Goal: Find specific fact: Find specific page/section

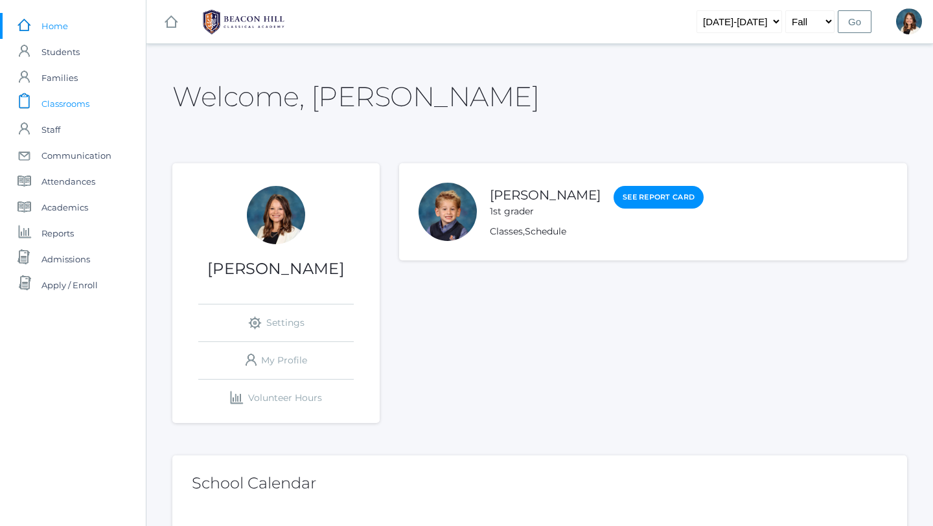
click at [61, 107] on span "Classrooms" at bounding box center [65, 104] width 48 height 26
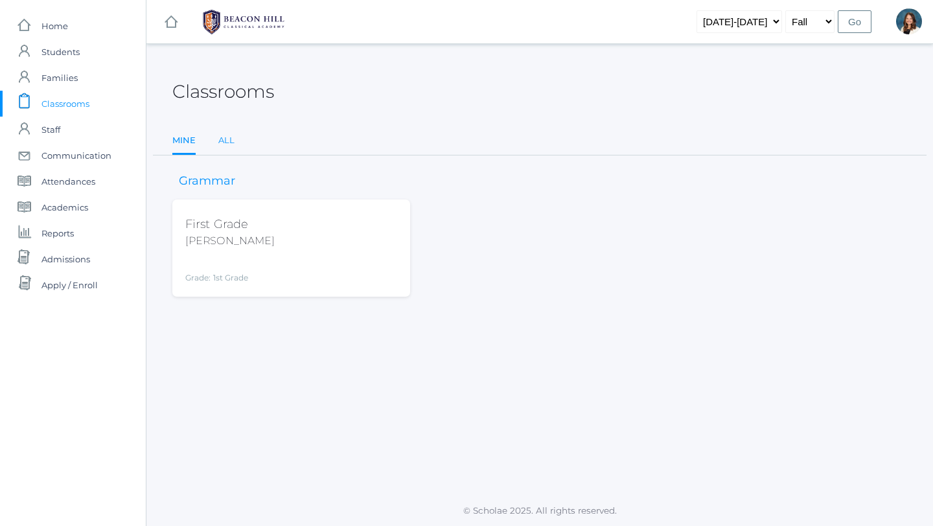
click at [223, 141] on link "All" at bounding box center [226, 141] width 16 height 26
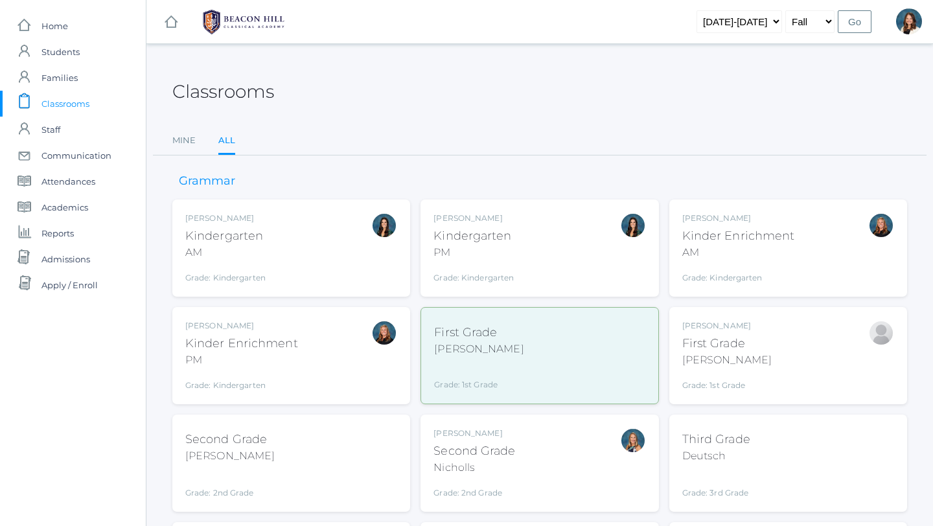
click at [714, 365] on div "[PERSON_NAME]" at bounding box center [726, 360] width 89 height 16
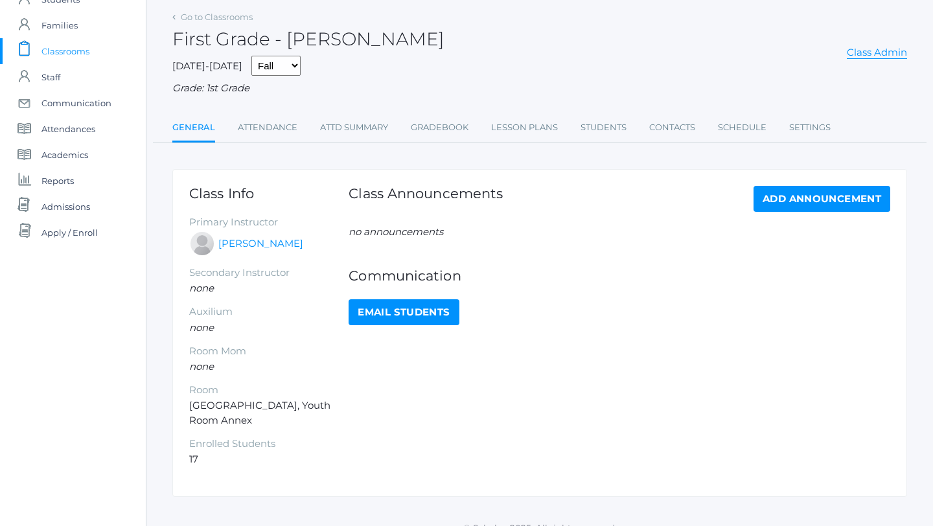
scroll to position [70, 0]
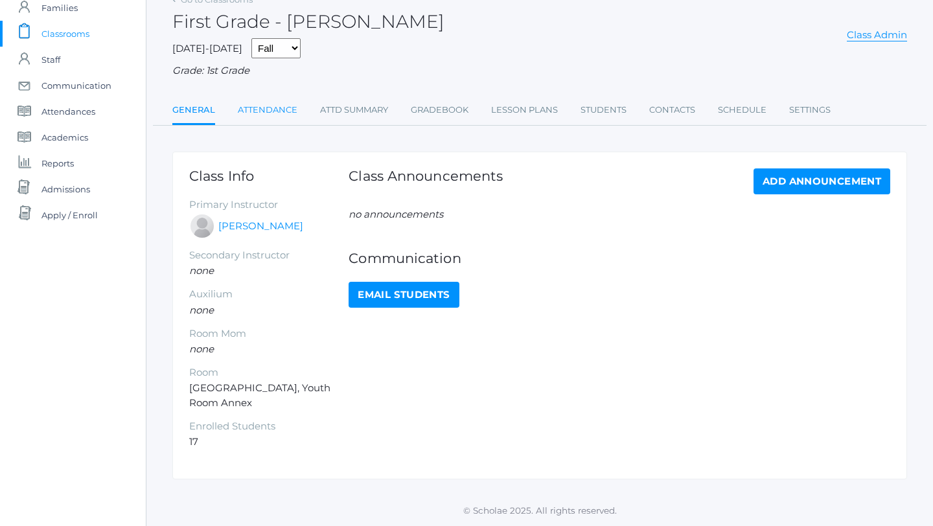
click at [277, 110] on link "Attendance" at bounding box center [268, 110] width 60 height 26
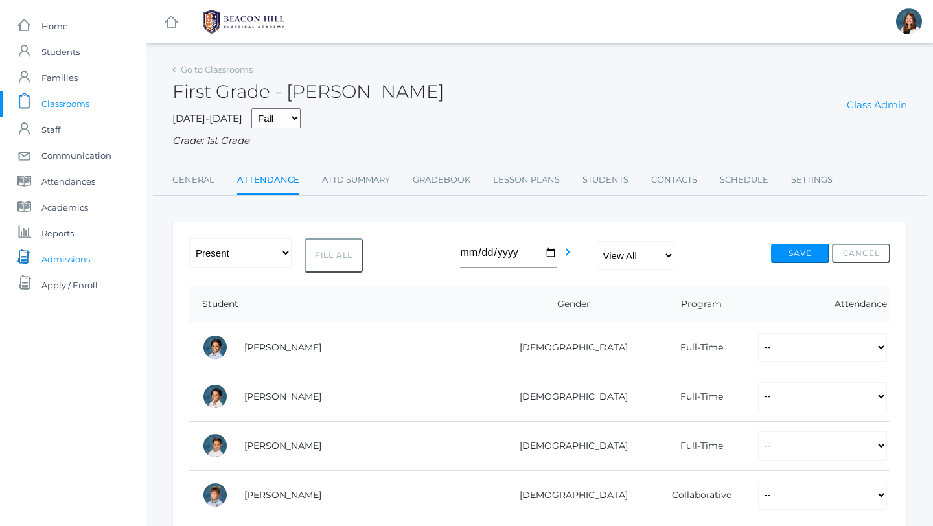
click at [79, 257] on span "Admissions" at bounding box center [65, 259] width 49 height 26
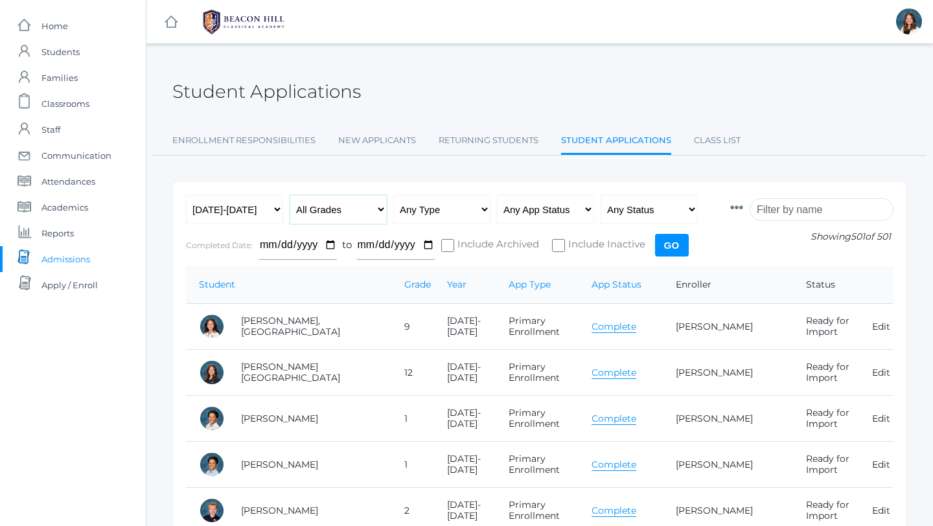
click at [381, 210] on select "All Grades Grammar - Kindergarten - 1st Grade - 2nd Grade - 3rd Grade - 4th Gra…" at bounding box center [338, 209] width 97 height 29
select select "1"
click at [485, 207] on select "Any Type New Student - Promoted - Not Promoted All Enrollment - Primary - Secon…" at bounding box center [441, 209] width 97 height 29
select select "enrollment"
click at [81, 207] on span "Academics" at bounding box center [64, 207] width 47 height 26
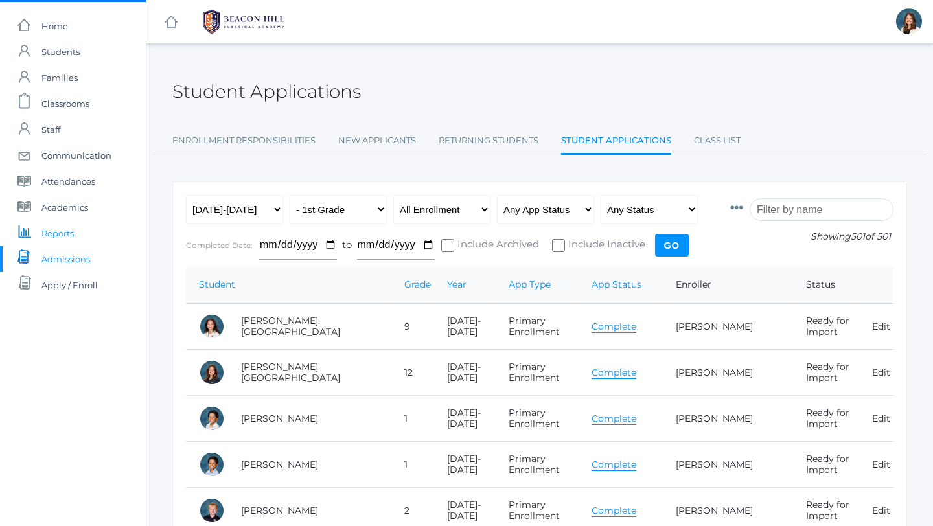
click at [64, 231] on span "Reports" at bounding box center [57, 233] width 32 height 26
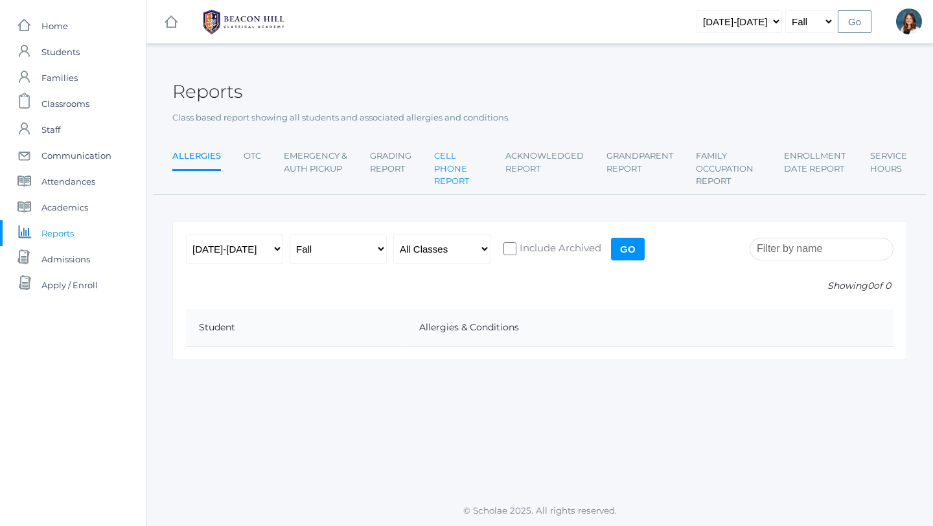
click at [442, 168] on link "Cell Phone Report" at bounding box center [458, 168] width 49 height 51
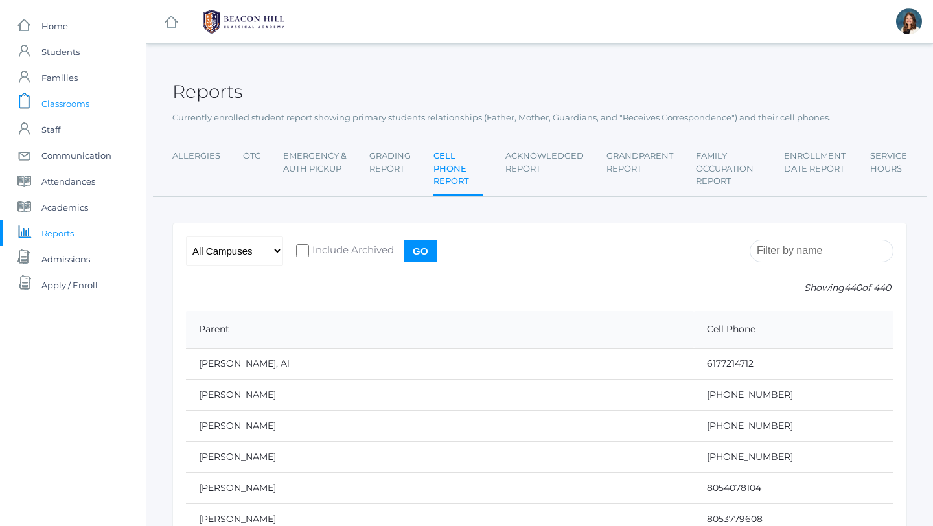
click at [73, 104] on span "Classrooms" at bounding box center [65, 104] width 48 height 26
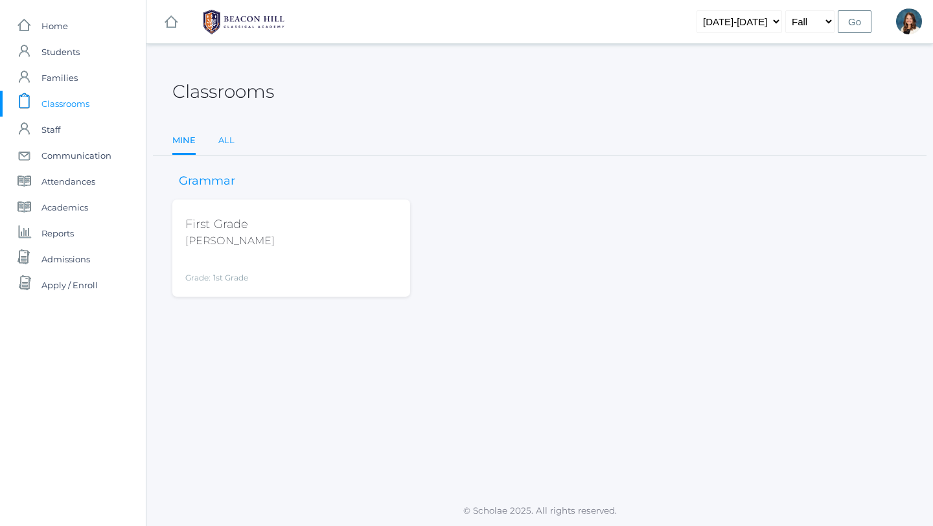
click at [224, 137] on link "All" at bounding box center [226, 141] width 16 height 26
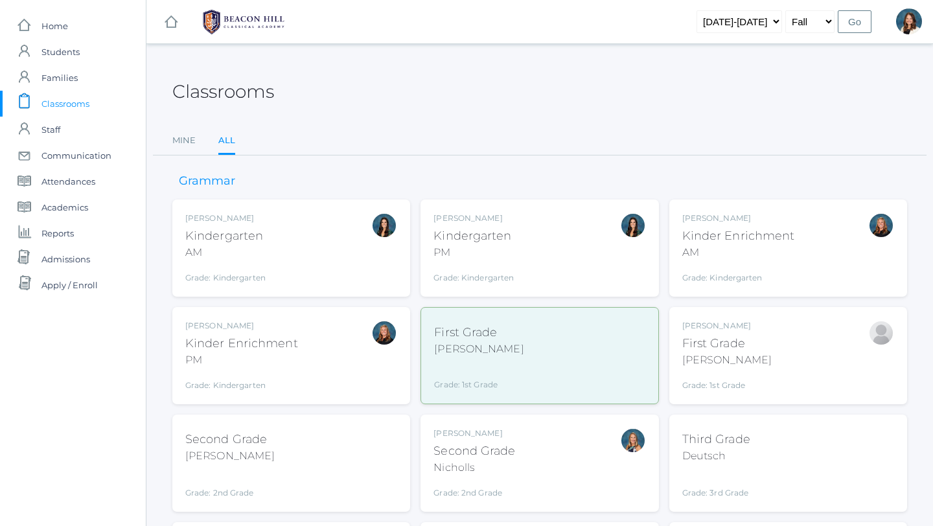
click at [716, 350] on div "First Grade" at bounding box center [726, 343] width 89 height 17
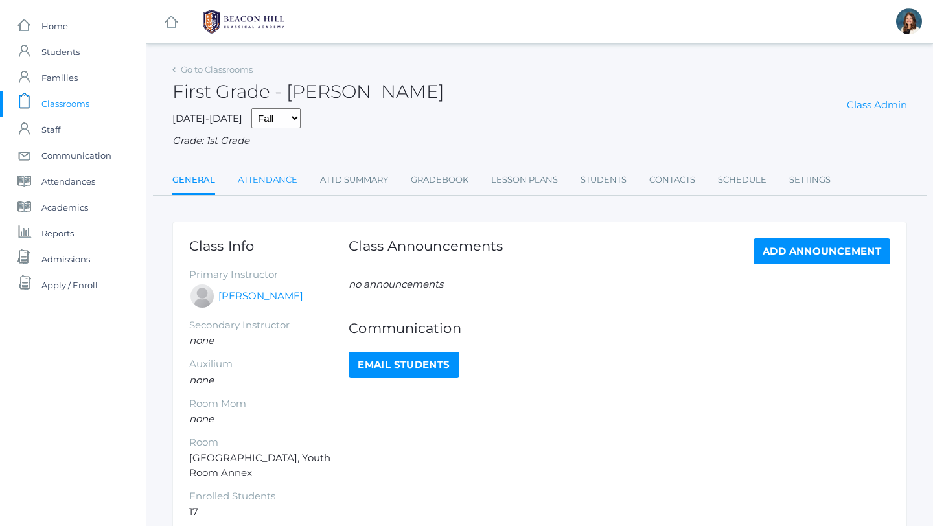
click at [284, 175] on link "Attendance" at bounding box center [268, 180] width 60 height 26
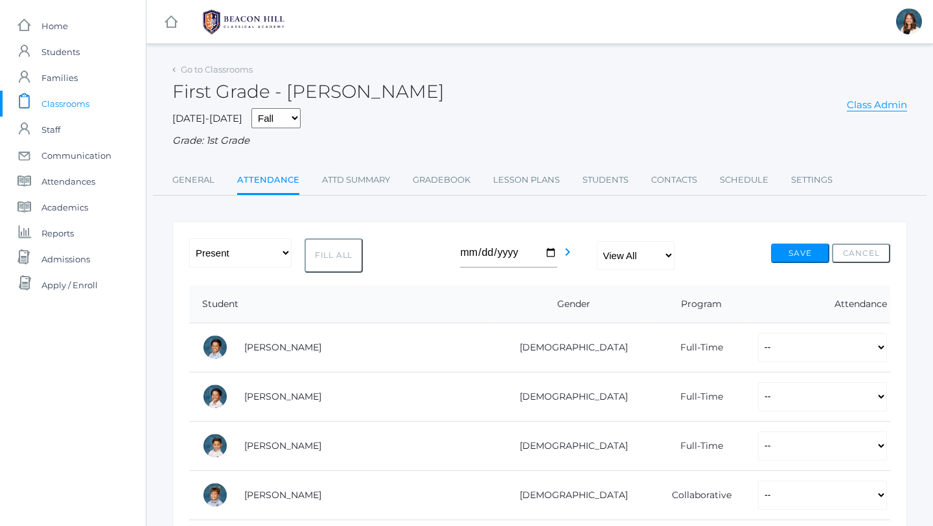
click at [315, 346] on td "[PERSON_NAME]" at bounding box center [360, 347] width 258 height 49
click at [306, 348] on link "[PERSON_NAME]" at bounding box center [282, 347] width 77 height 12
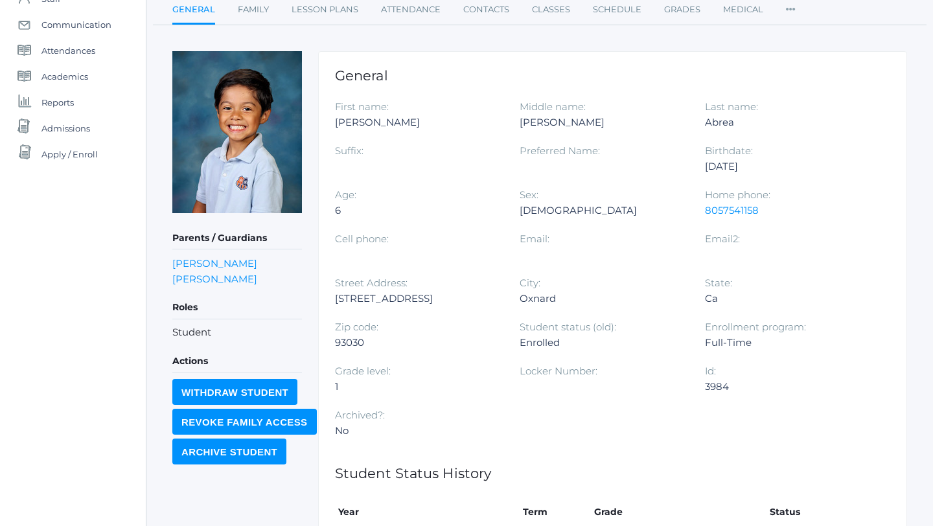
scroll to position [134, 0]
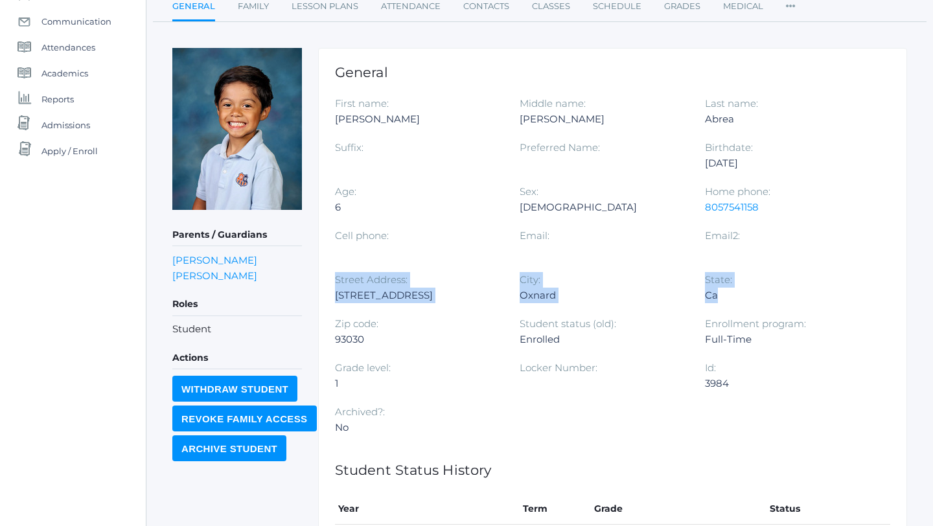
drag, startPoint x: 734, startPoint y: 290, endPoint x: 329, endPoint y: 285, distance: 404.9
click at [329, 285] on div "General First name: [PERSON_NAME] Middle name: [PERSON_NAME] name: [PERSON_NAME…" at bounding box center [612, 364] width 589 height 633
copy div "Street Address: [STREET_ADDRESS]: [GEOGRAPHIC_DATA]: Ca"
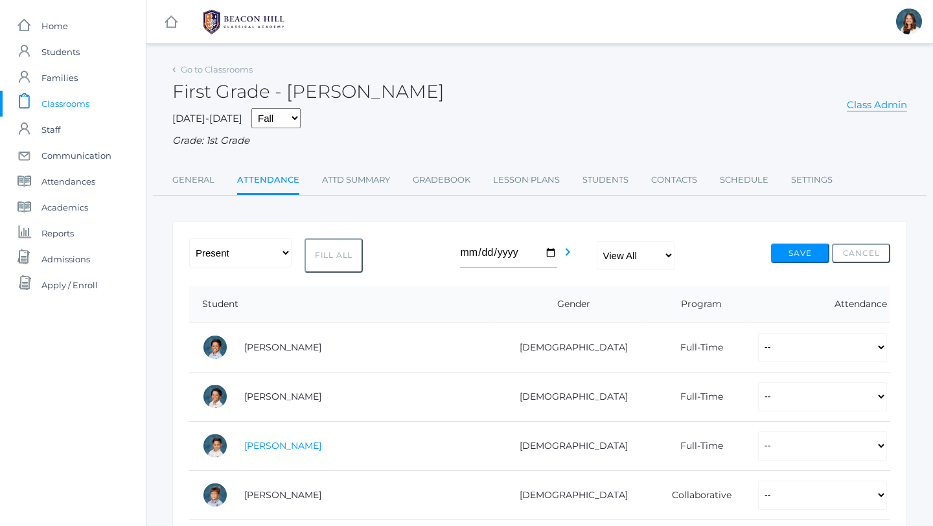
click at [276, 444] on link "[PERSON_NAME]" at bounding box center [282, 446] width 77 height 12
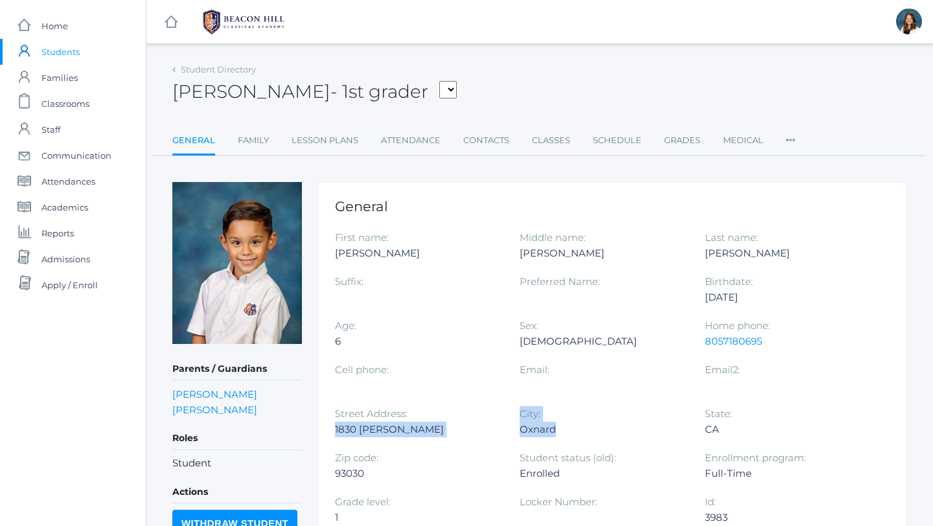
drag, startPoint x: 562, startPoint y: 428, endPoint x: 330, endPoint y: 426, distance: 232.6
click at [330, 426] on div "General First name: [PERSON_NAME] Middle name: [PERSON_NAME] Last name: [PERSON…" at bounding box center [612, 498] width 589 height 633
drag, startPoint x: 374, startPoint y: 472, endPoint x: 325, endPoint y: 411, distance: 77.4
click at [325, 411] on div "General First name: [PERSON_NAME] Middle name: [PERSON_NAME] Last name: [PERSON…" at bounding box center [612, 498] width 589 height 633
copy div "Street Address: 1830 Natalie Place City: [GEOGRAPHIC_DATA]: [GEOGRAPHIC_DATA] Z…"
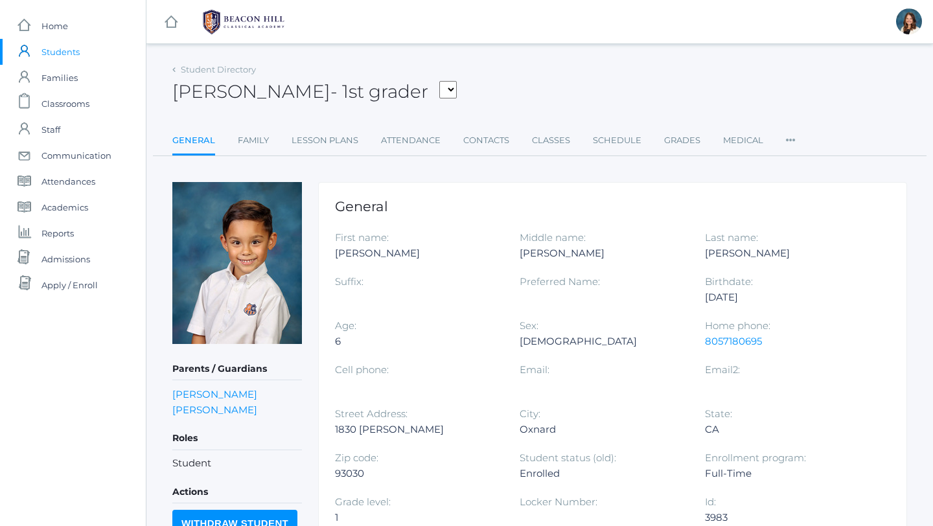
click at [177, 74] on div "Student Directory" at bounding box center [214, 69] width 84 height 13
click at [172, 68] on icon at bounding box center [173, 69] width 3 height 5
click at [174, 67] on icon at bounding box center [173, 69] width 3 height 5
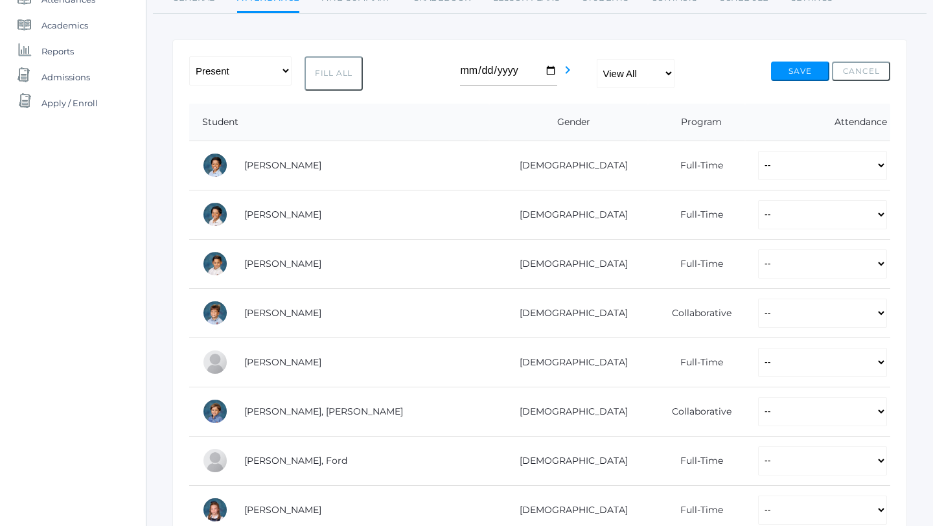
scroll to position [190, 0]
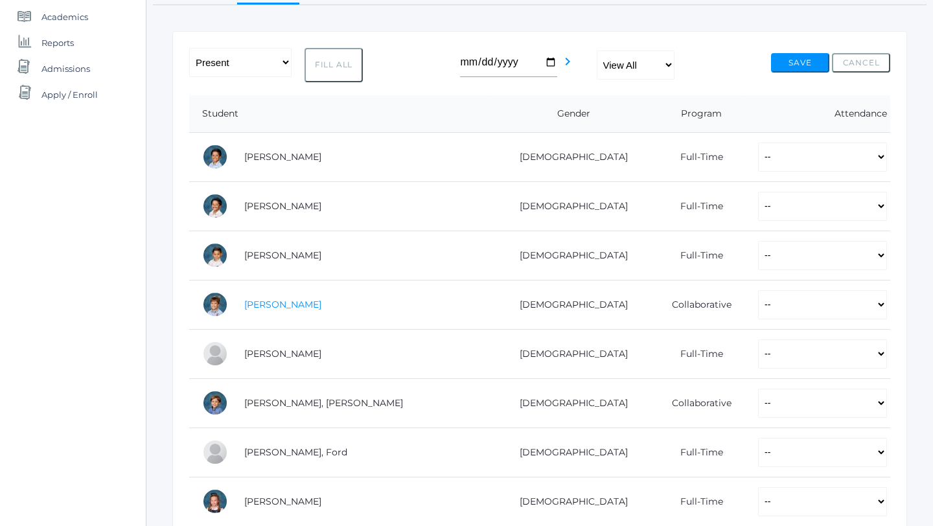
click at [290, 301] on link "[PERSON_NAME]" at bounding box center [282, 305] width 77 height 12
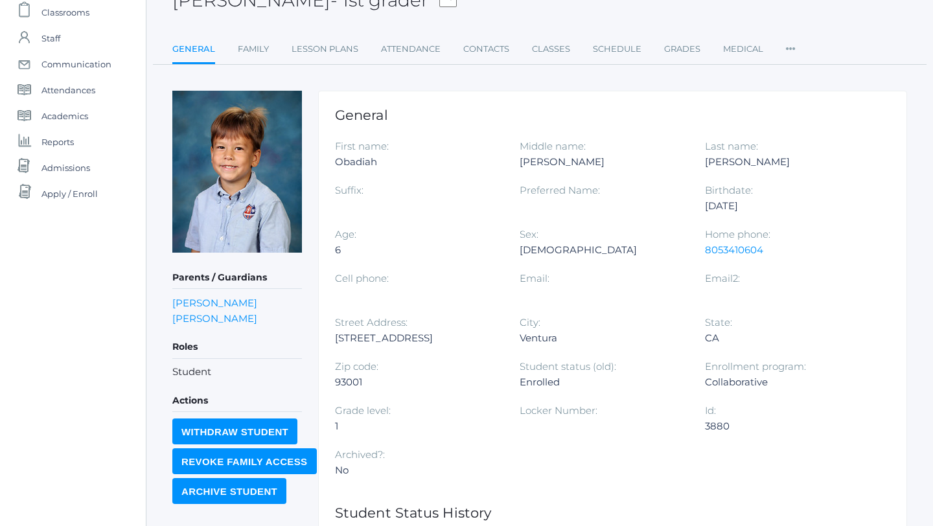
scroll to position [94, 0]
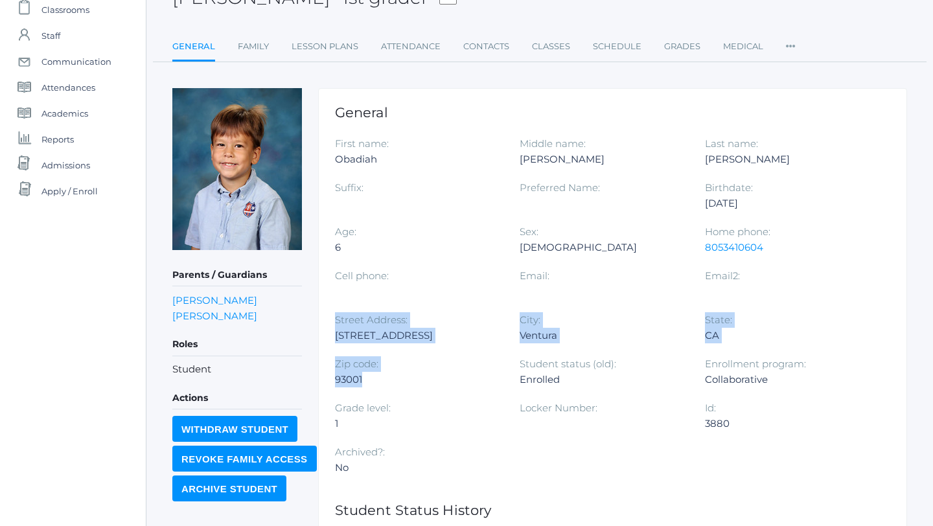
drag, startPoint x: 370, startPoint y: 375, endPoint x: 330, endPoint y: 323, distance: 66.1
click at [330, 323] on div "General First name: [GEOGRAPHIC_DATA] Middle name: [PERSON_NAME] name: [PERSON_…" at bounding box center [612, 404] width 589 height 633
copy div "Street Address: [STREET_ADDRESS]"
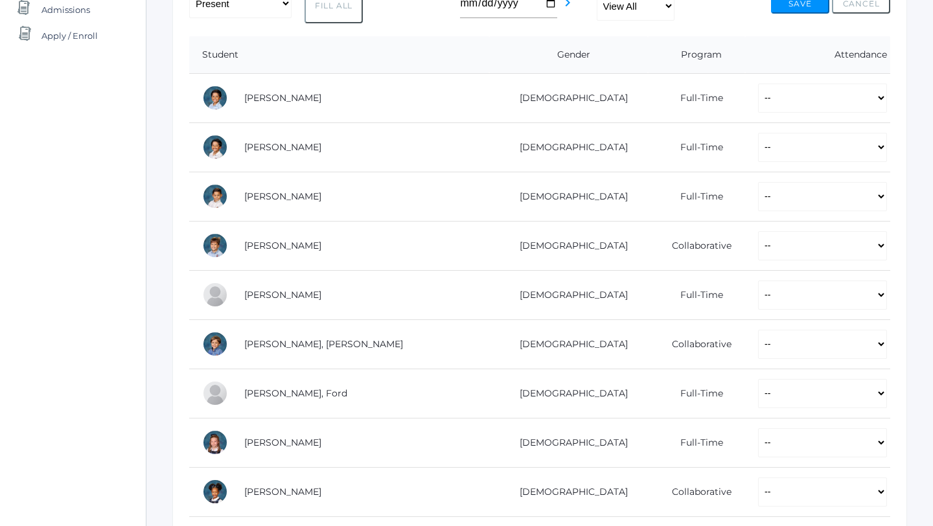
scroll to position [253, 0]
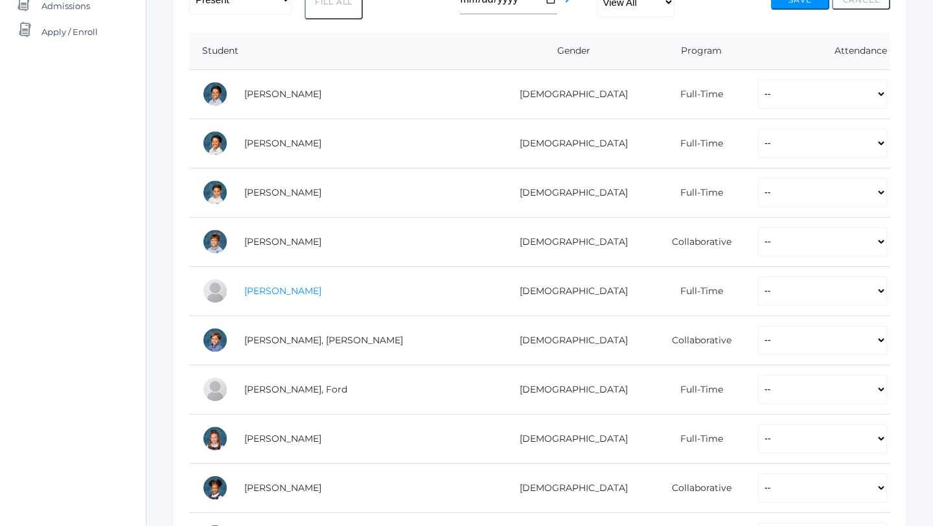
click at [278, 295] on link "[PERSON_NAME]" at bounding box center [282, 291] width 77 height 12
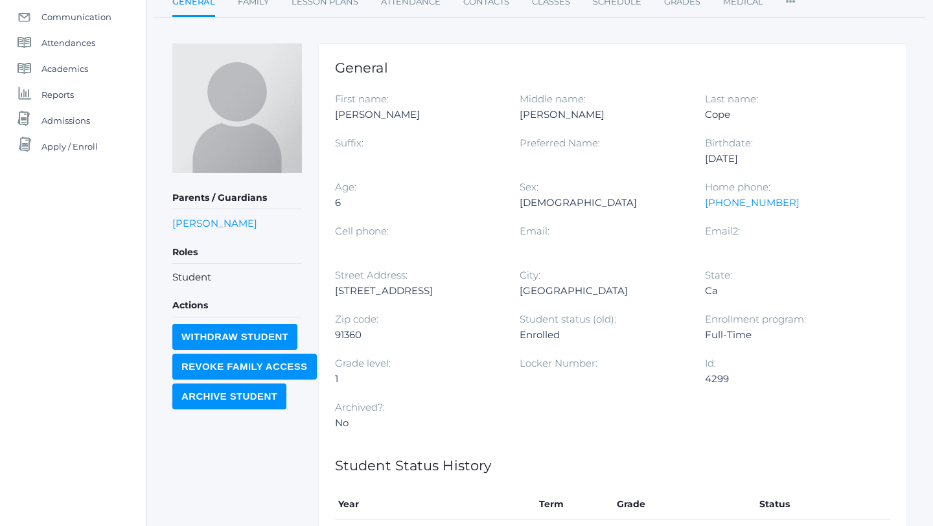
scroll to position [145, 0]
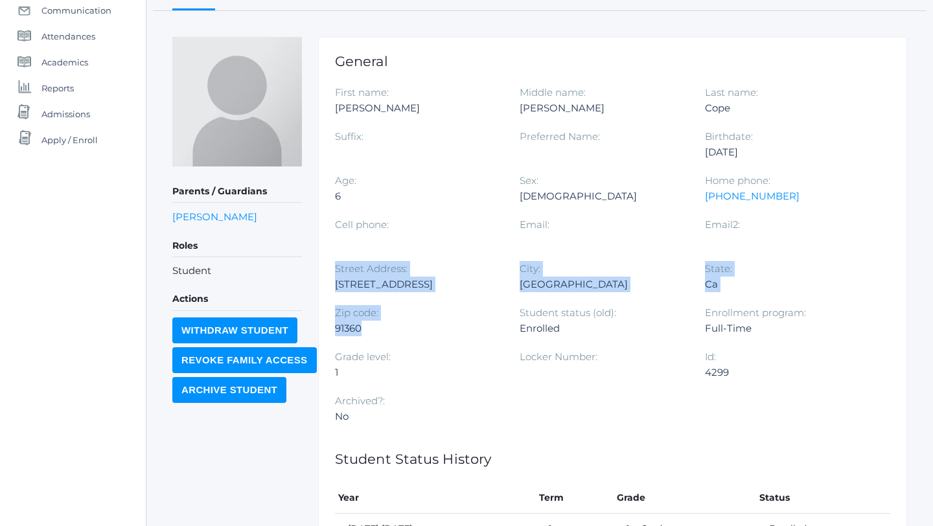
drag, startPoint x: 375, startPoint y: 325, endPoint x: 331, endPoint y: 270, distance: 70.0
click at [331, 270] on div "General First name: [PERSON_NAME] Middle name: [PERSON_NAME] Last name: [PERSON…" at bounding box center [612, 322] width 589 height 571
copy div "Street Address: [STREET_ADDRESS]: [GEOGRAPHIC_DATA]: Ca Zip code: 91360"
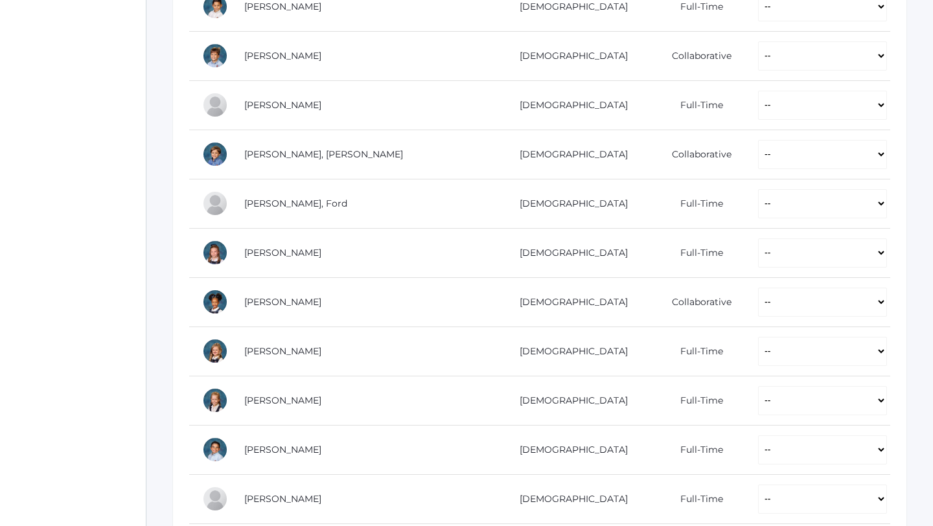
scroll to position [388, 0]
